Goal: Information Seeking & Learning: Stay updated

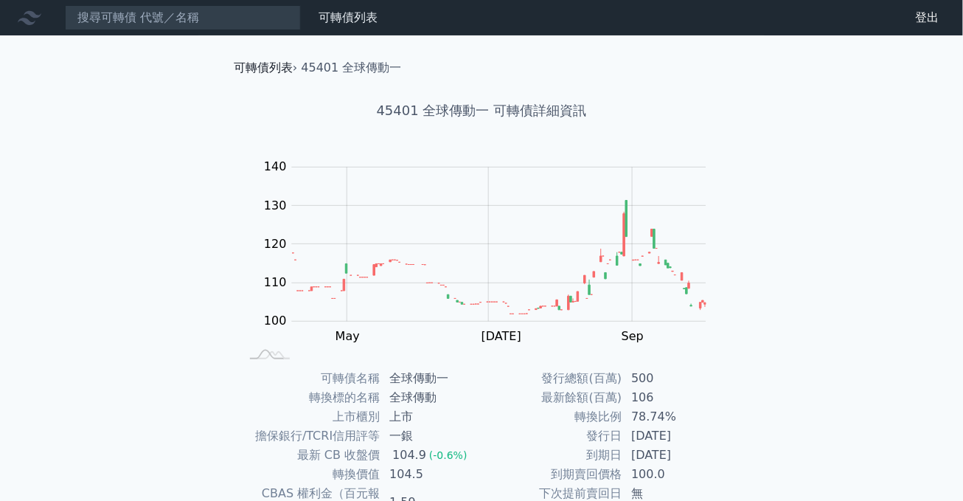
click at [279, 68] on link "可轉債列表" at bounding box center [263, 67] width 59 height 14
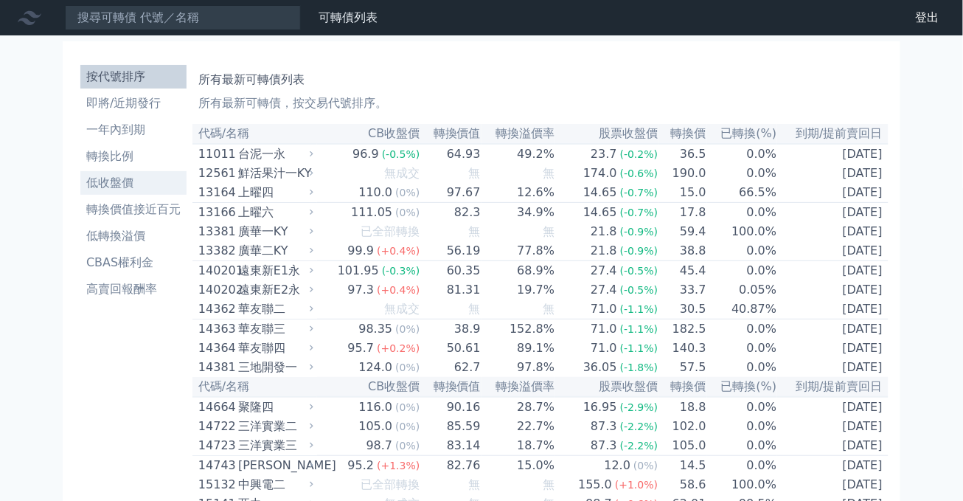
click at [136, 187] on li "低收盤價" at bounding box center [133, 183] width 106 height 18
